Goal: Information Seeking & Learning: Learn about a topic

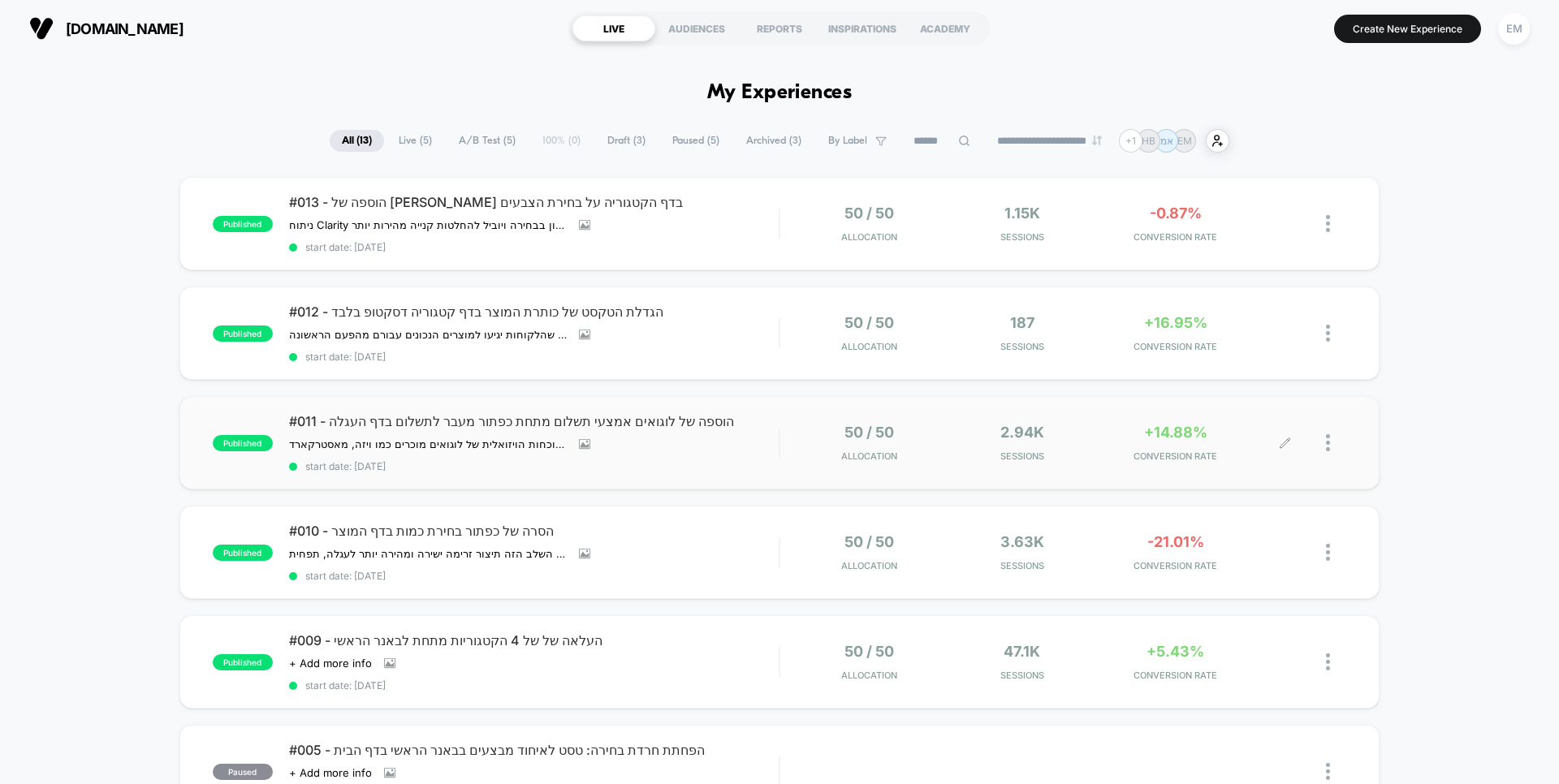
click at [1095, 440] on div "50 / 50 Allocation 2.94k Sessions +14.88% CONVERSION RATE" at bounding box center [1040, 442] width 489 height 38
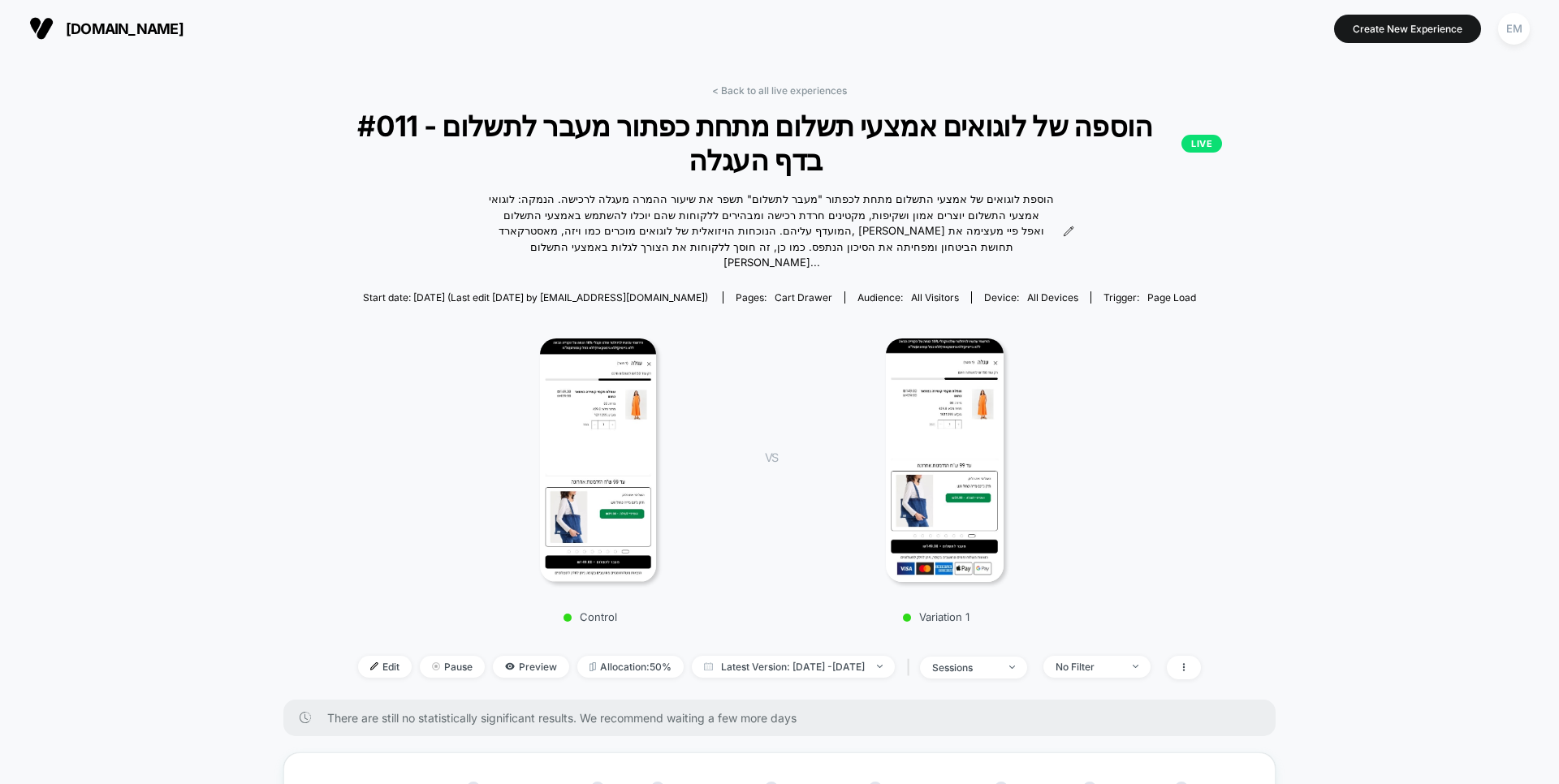
click at [928, 494] on img at bounding box center [945, 461] width 118 height 244
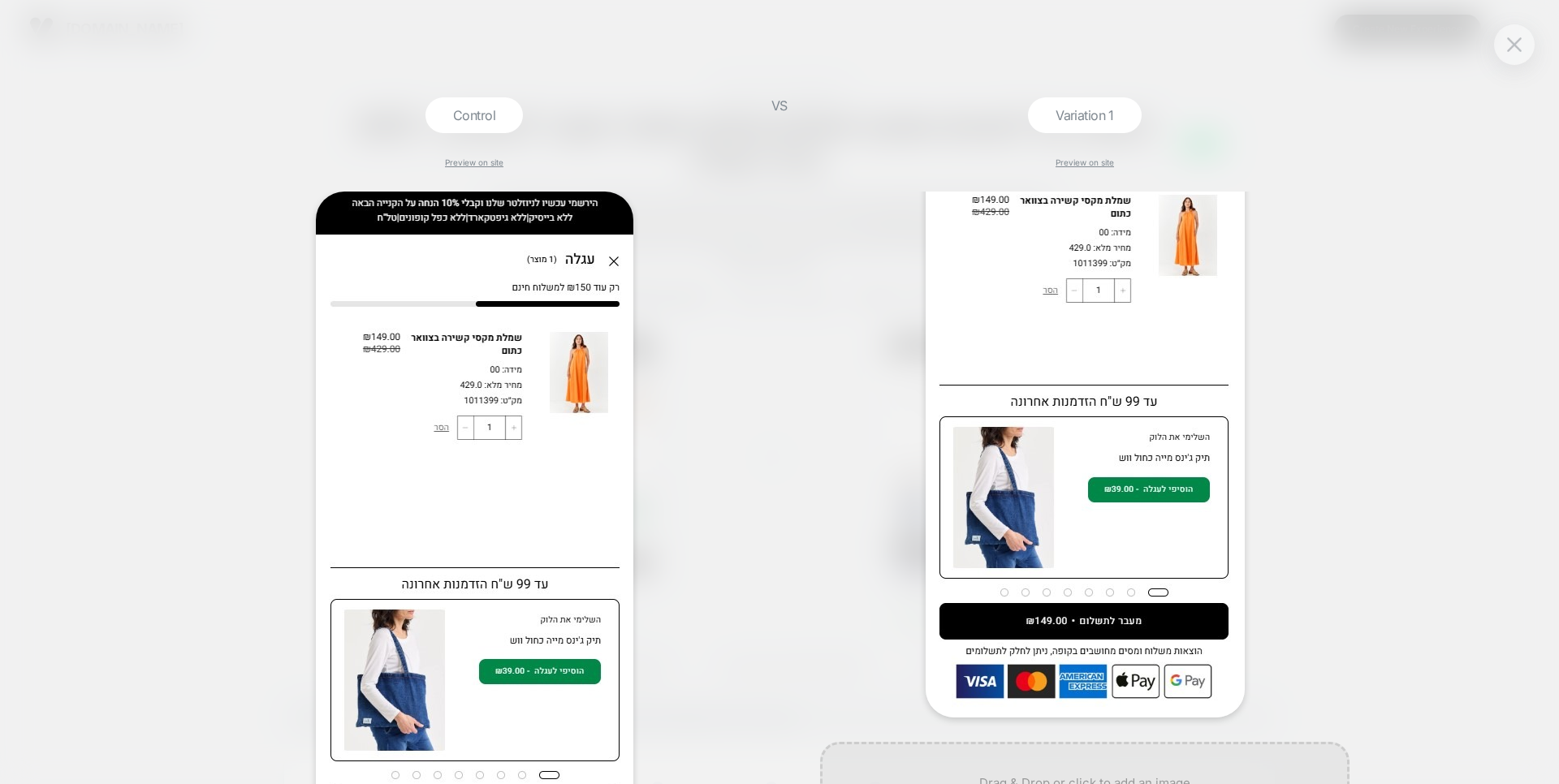
scroll to position [213, 0]
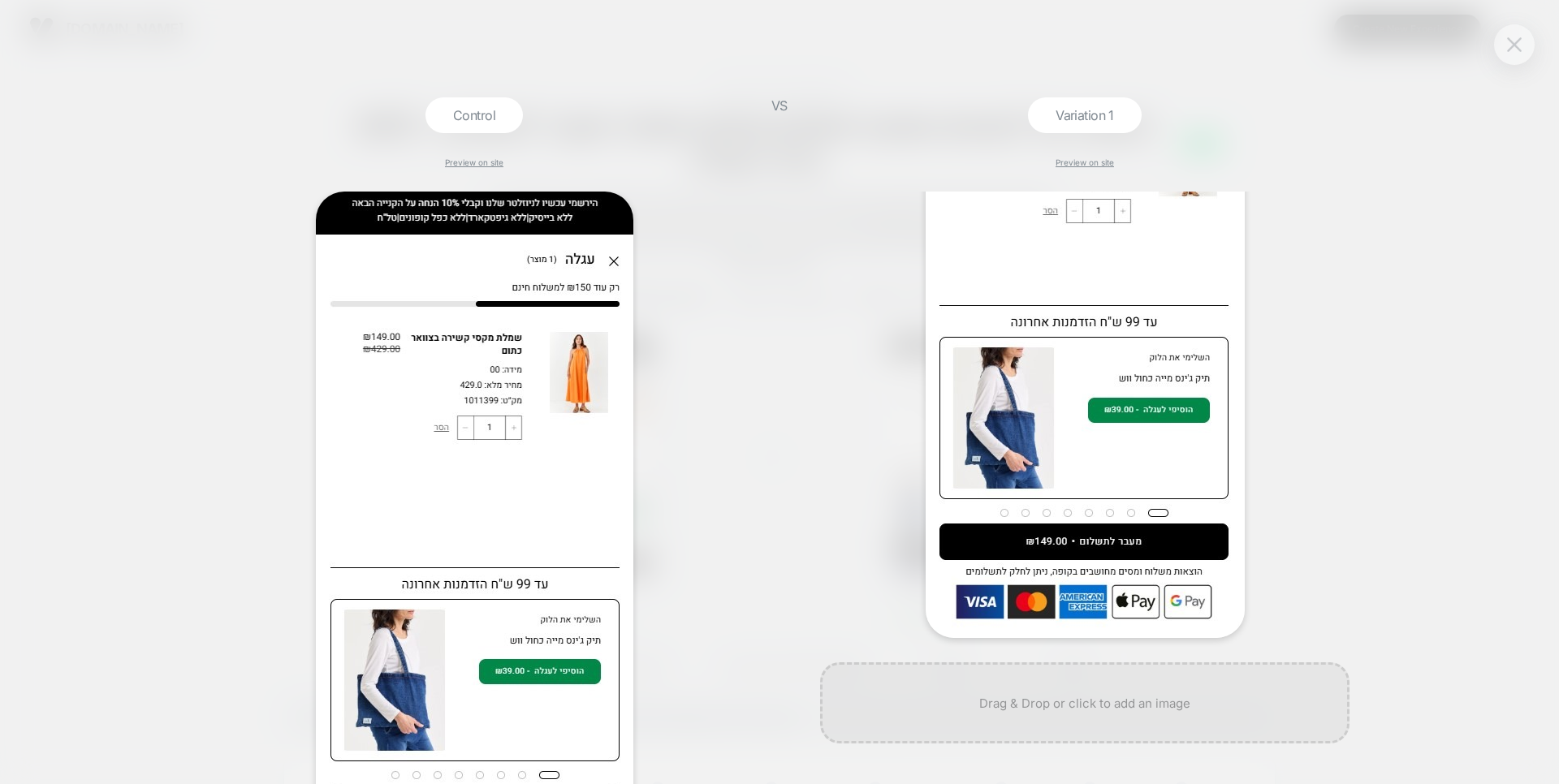
click at [1512, 45] on img at bounding box center [1513, 45] width 15 height 14
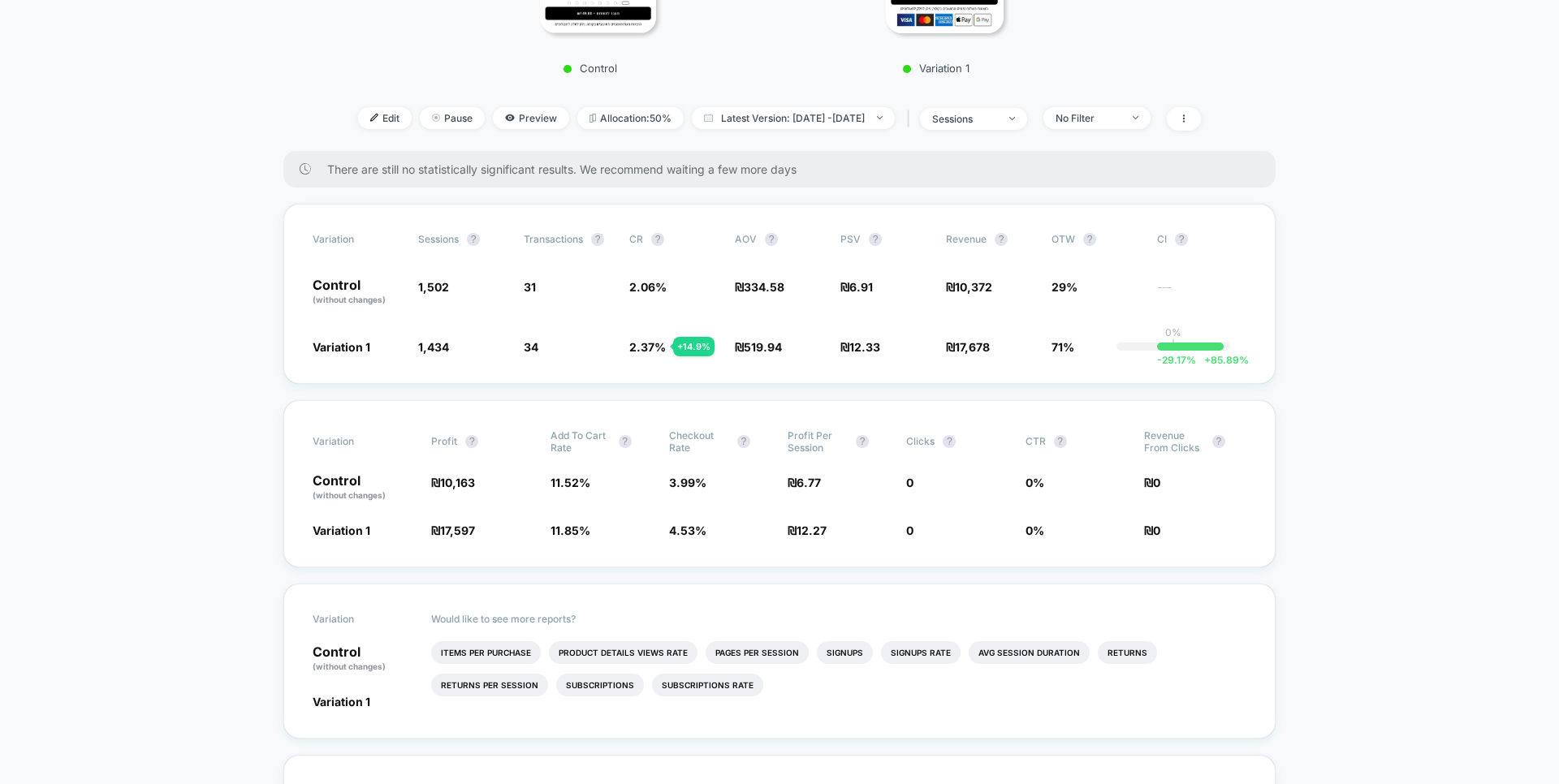
scroll to position [122, 0]
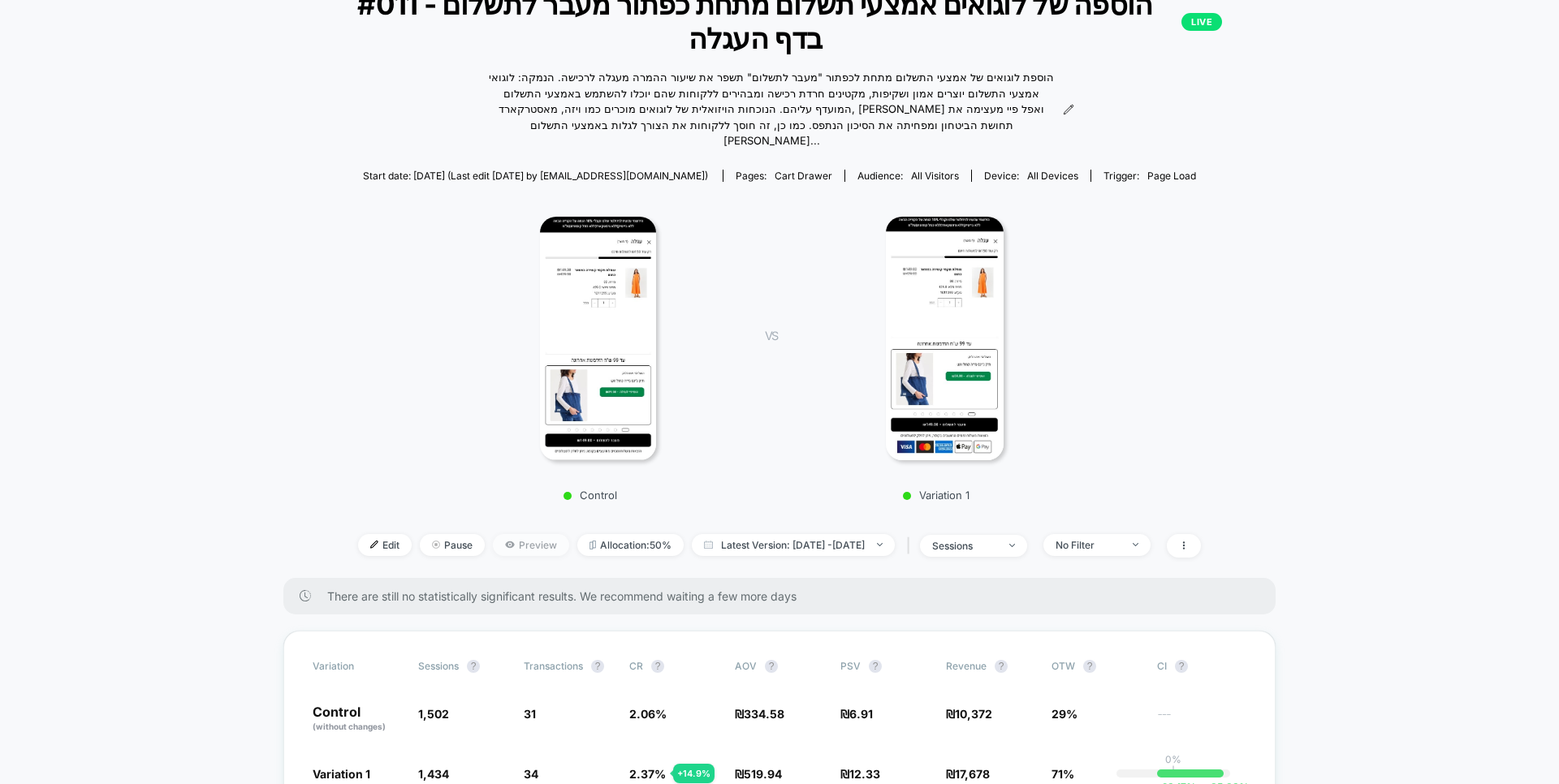
click at [509, 535] on span "Preview" at bounding box center [531, 545] width 76 height 22
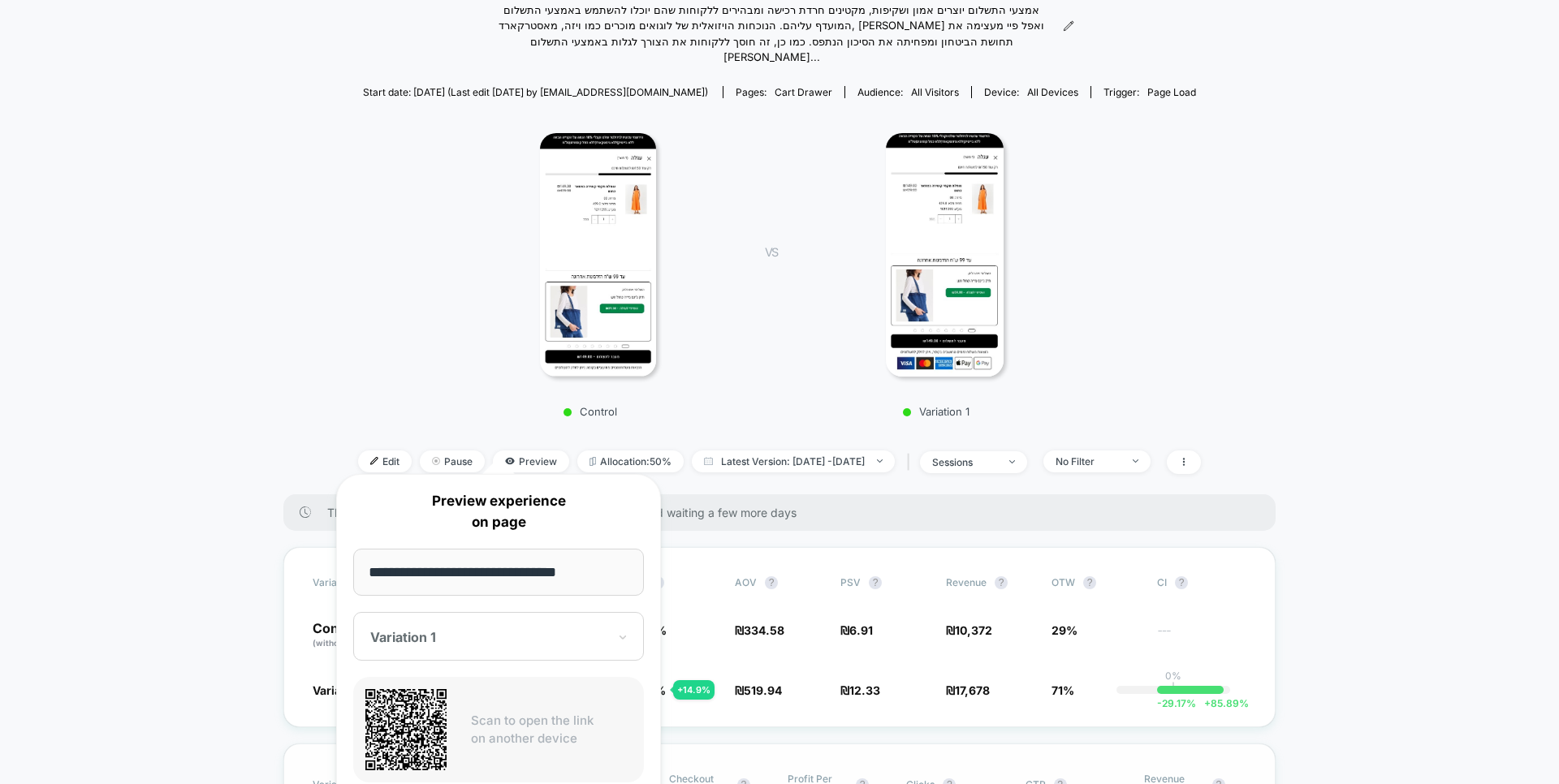
scroll to position [489, 0]
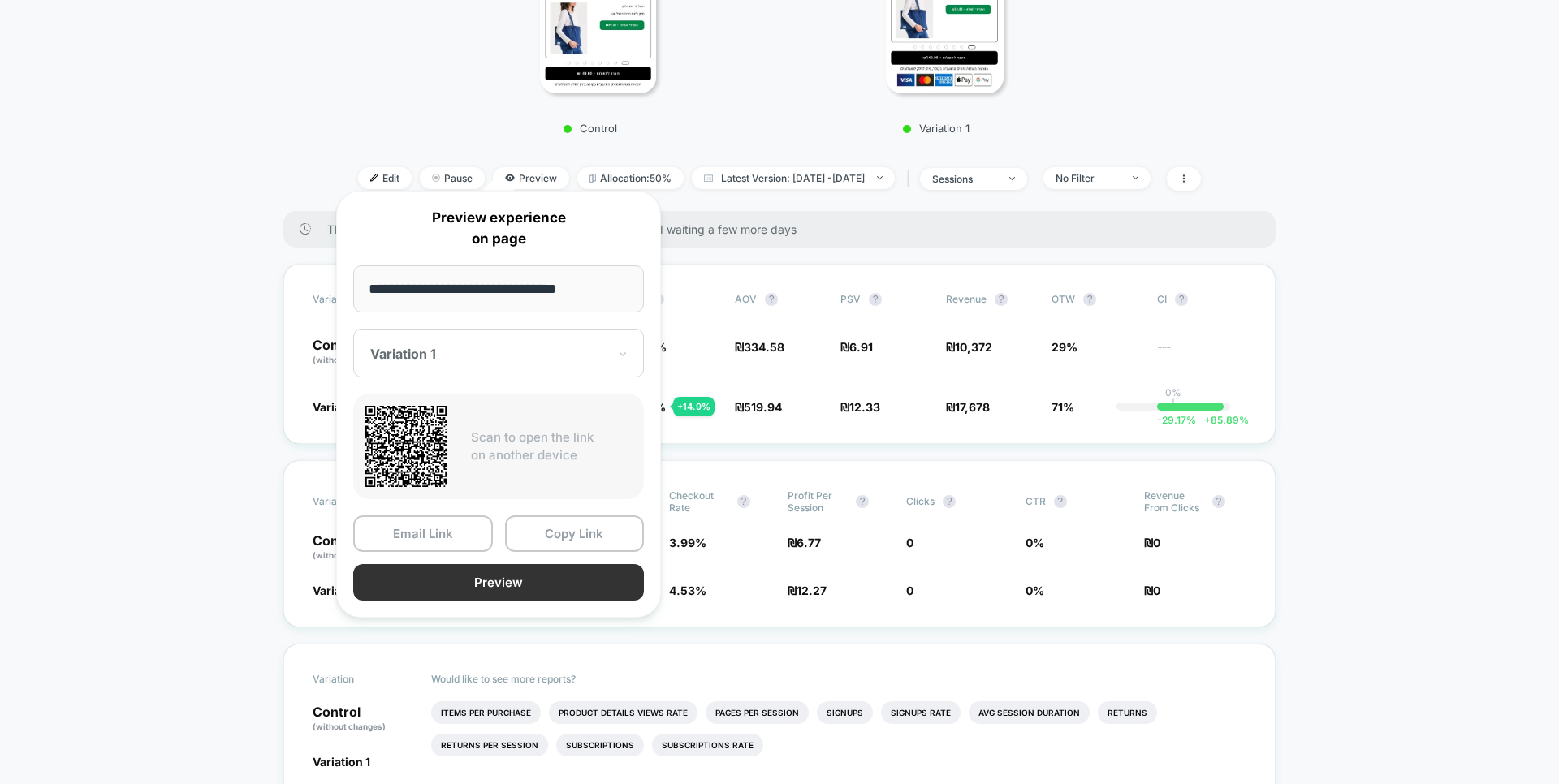
click at [553, 570] on button "Preview" at bounding box center [499, 583] width 290 height 37
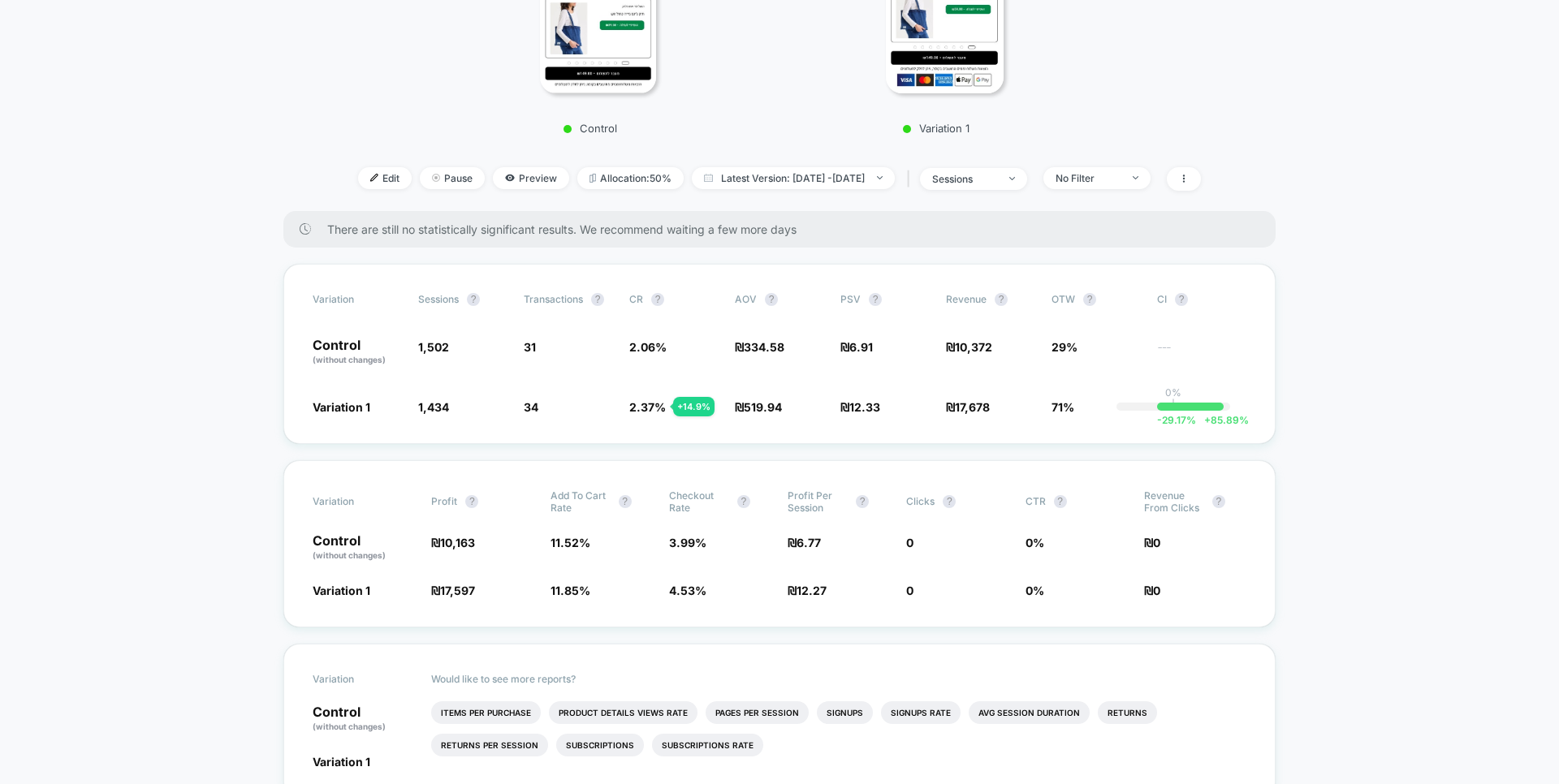
scroll to position [312, 0]
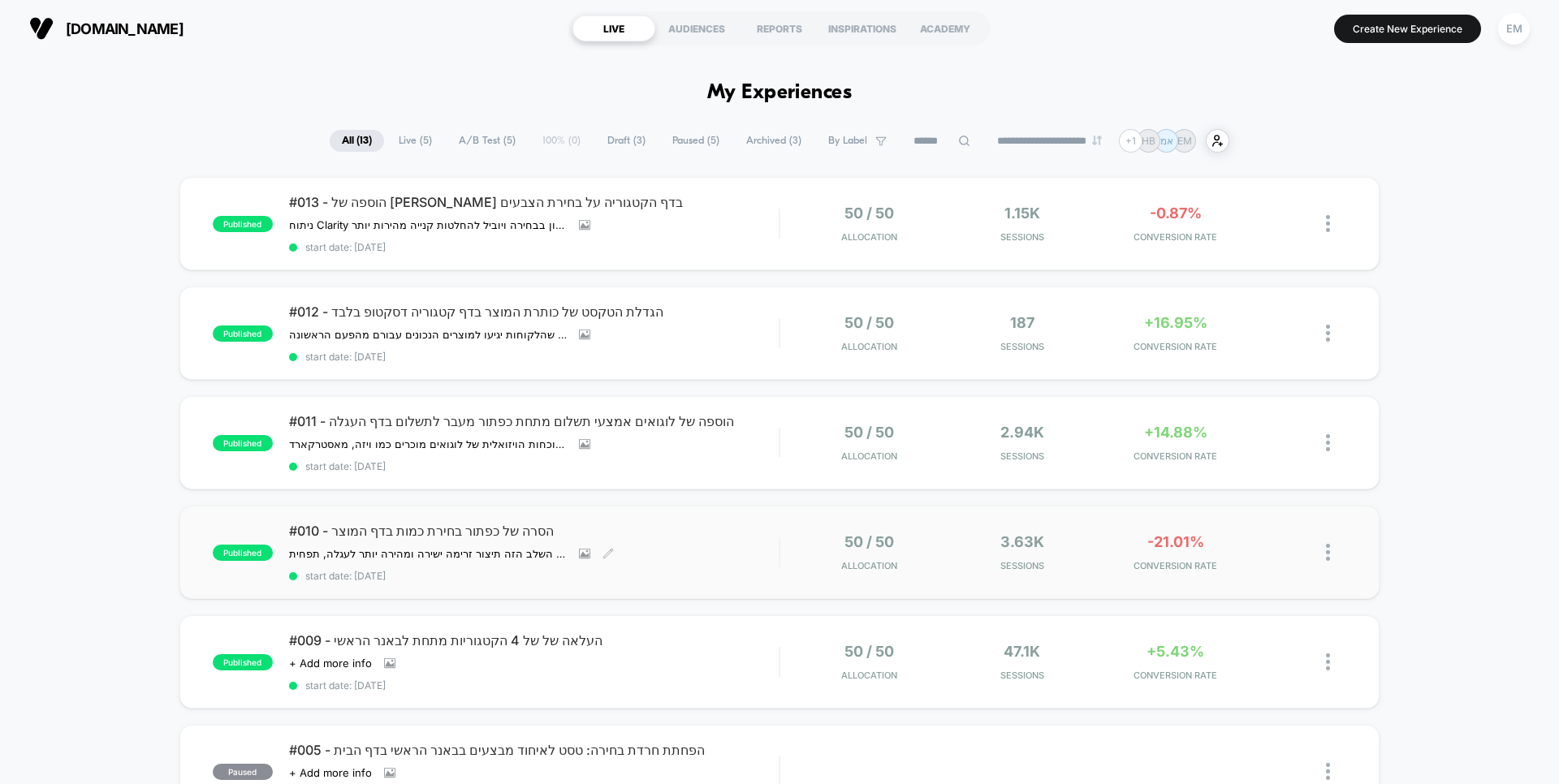
click at [663, 542] on div "#010 - הסרה של כפתור בחירת כמות בדף המוצר הסרת כפתור בחירת הכמות מדף המוצר תשפר…" at bounding box center [534, 552] width 490 height 59
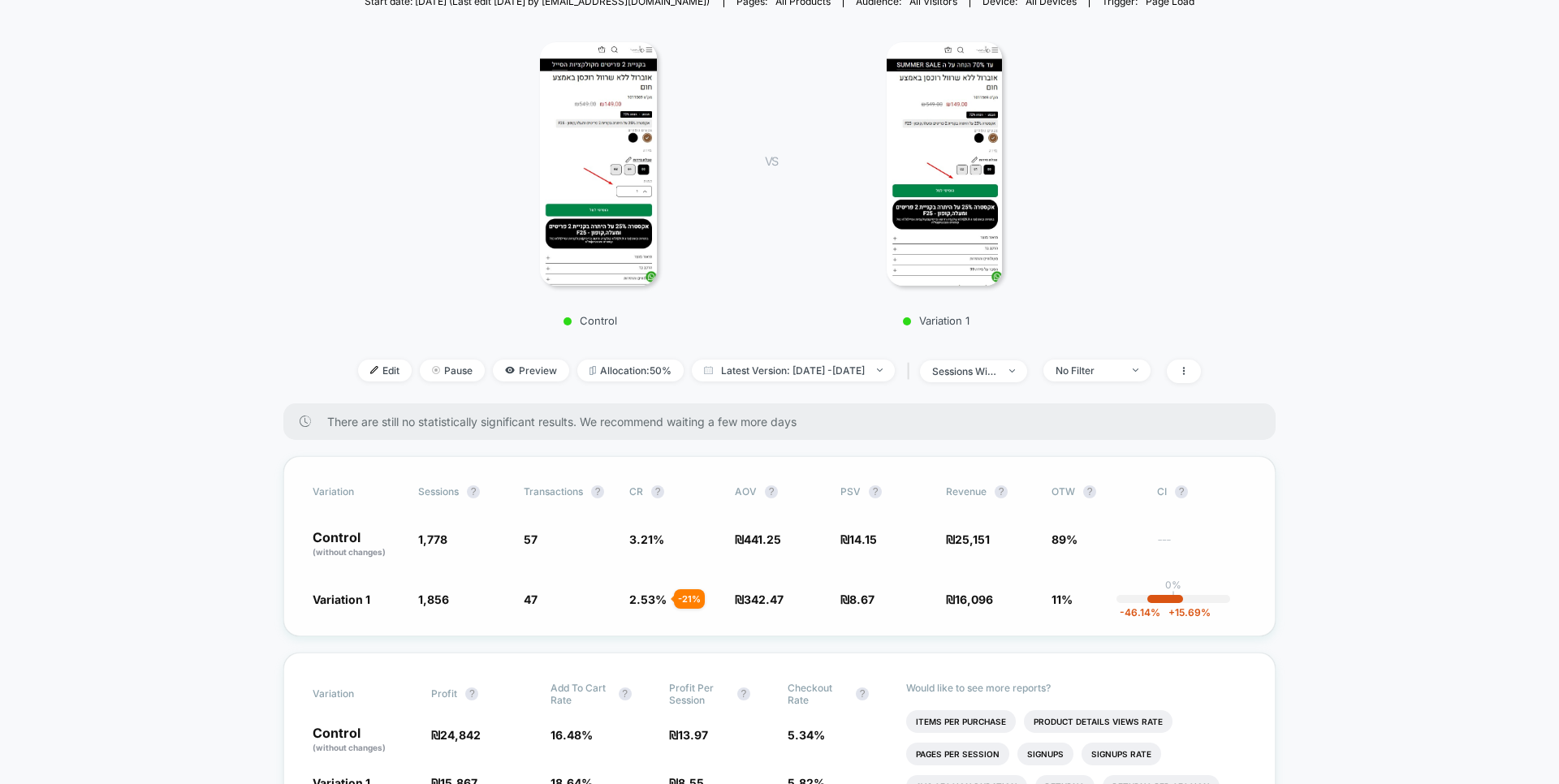
scroll to position [304, 0]
